Goal: Transaction & Acquisition: Purchase product/service

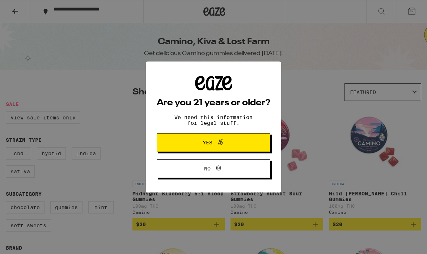
click at [242, 143] on button "Yes" at bounding box center [214, 142] width 114 height 19
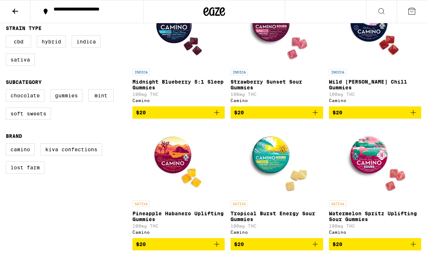
scroll to position [111, 0]
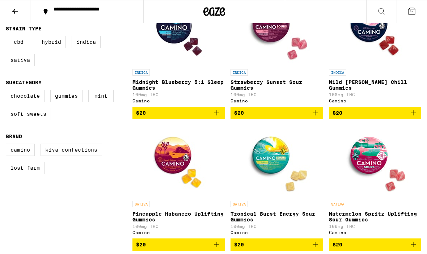
click at [75, 156] on label "Kiva Confections" at bounding box center [72, 150] width 62 height 12
click at [8, 145] on input "Kiva Confections" at bounding box center [7, 145] width 0 height 0
checkbox input "true"
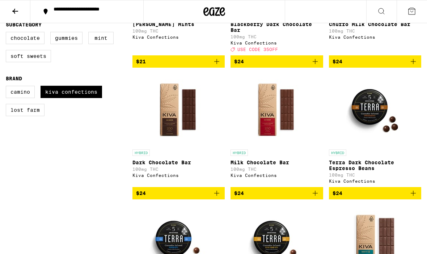
scroll to position [169, 0]
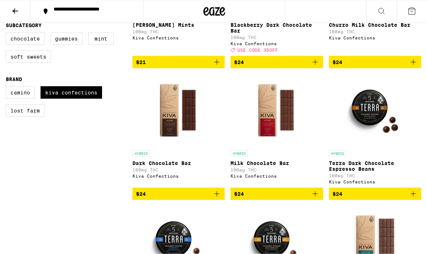
click at [370, 172] on p "Terra Dark Chocolate Espresso Beans" at bounding box center [375, 166] width 92 height 12
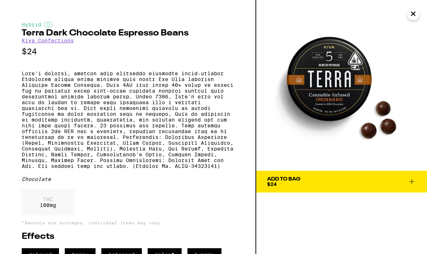
click at [412, 15] on icon "Close" at bounding box center [413, 14] width 4 height 4
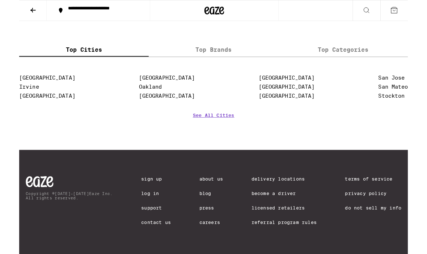
scroll to position [502, 0]
